Goal: Navigation & Orientation: Understand site structure

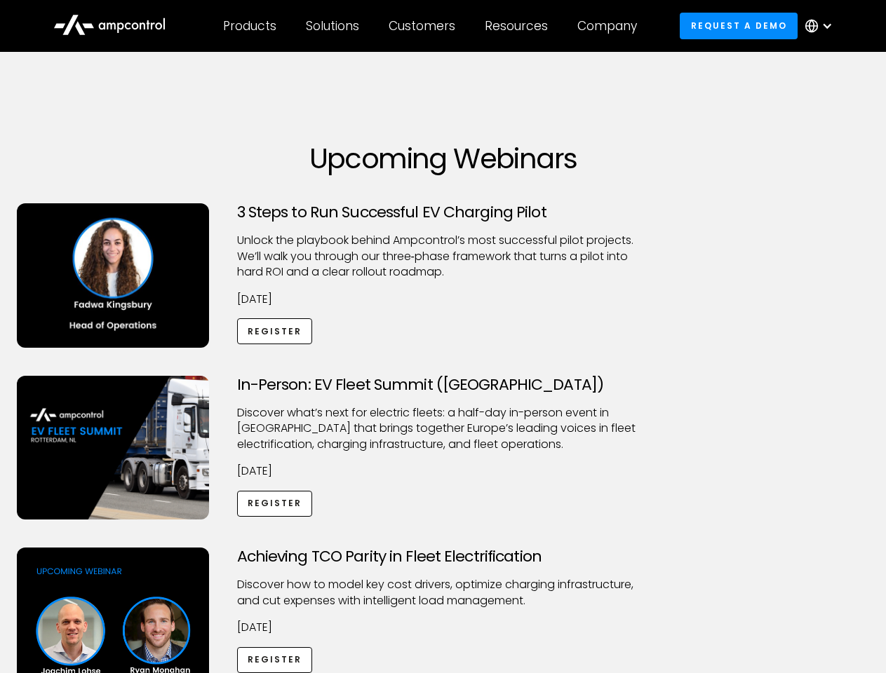
click at [431, 26] on div "Customers" at bounding box center [421, 25] width 67 height 15
click at [249, 26] on div "Products" at bounding box center [249, 25] width 53 height 15
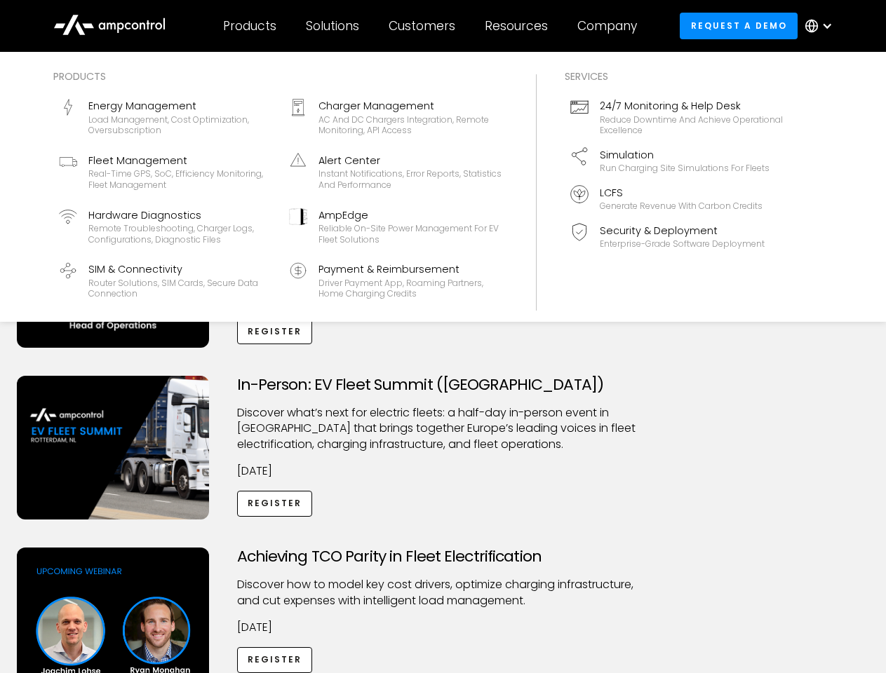
click at [333, 26] on div "Solutions" at bounding box center [332, 25] width 53 height 15
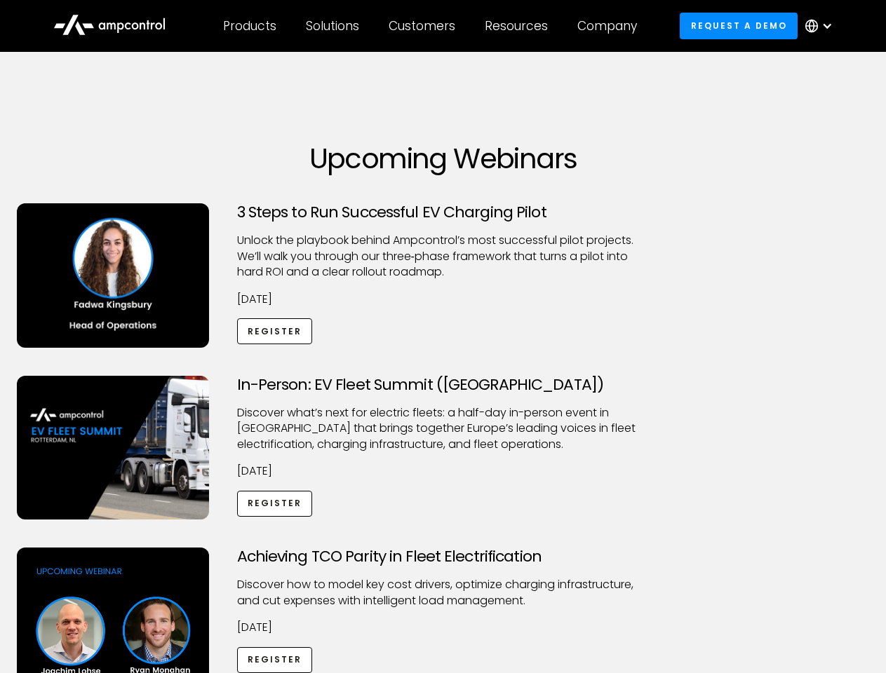
click at [424, 26] on div "Customers" at bounding box center [421, 25] width 67 height 15
click at [519, 26] on div "Resources" at bounding box center [515, 25] width 63 height 15
click at [611, 26] on div "Company" at bounding box center [607, 25] width 60 height 15
click at [822, 26] on div at bounding box center [826, 25] width 11 height 11
